Goal: Navigation & Orientation: Find specific page/section

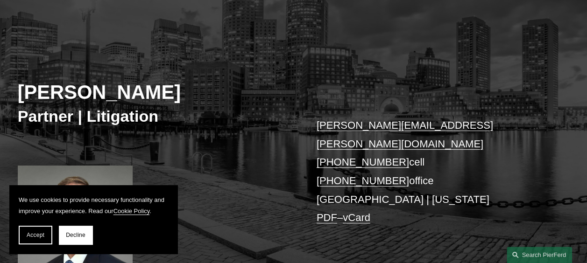
scroll to position [65, 0]
click at [29, 231] on button "Accept" at bounding box center [36, 235] width 34 height 19
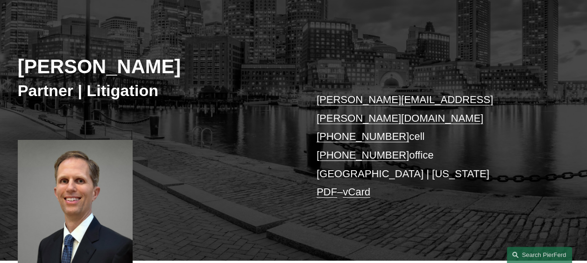
scroll to position [0, 0]
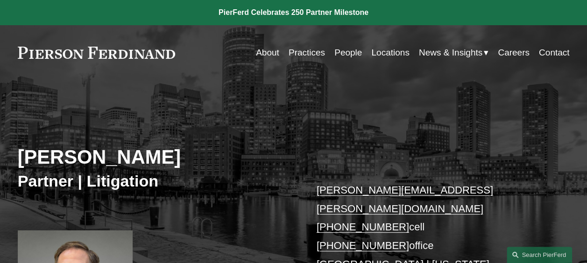
click at [314, 54] on link "Practices" at bounding box center [307, 53] width 36 height 18
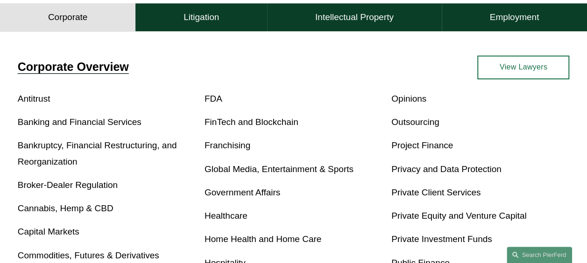
scroll to position [278, 0]
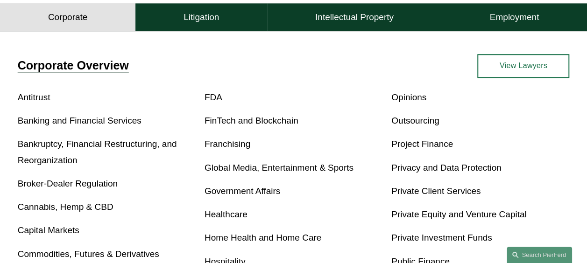
click at [188, 47] on div "Corporate Overview Antitrust Banking and Financial Services Bankruptcy, Financi…" at bounding box center [293, 255] width 587 height 450
click at [197, 23] on h4 "Litigation" at bounding box center [200, 17] width 35 height 11
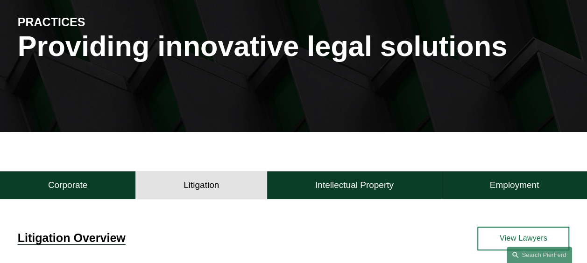
scroll to position [0, 0]
